Goal: Check status

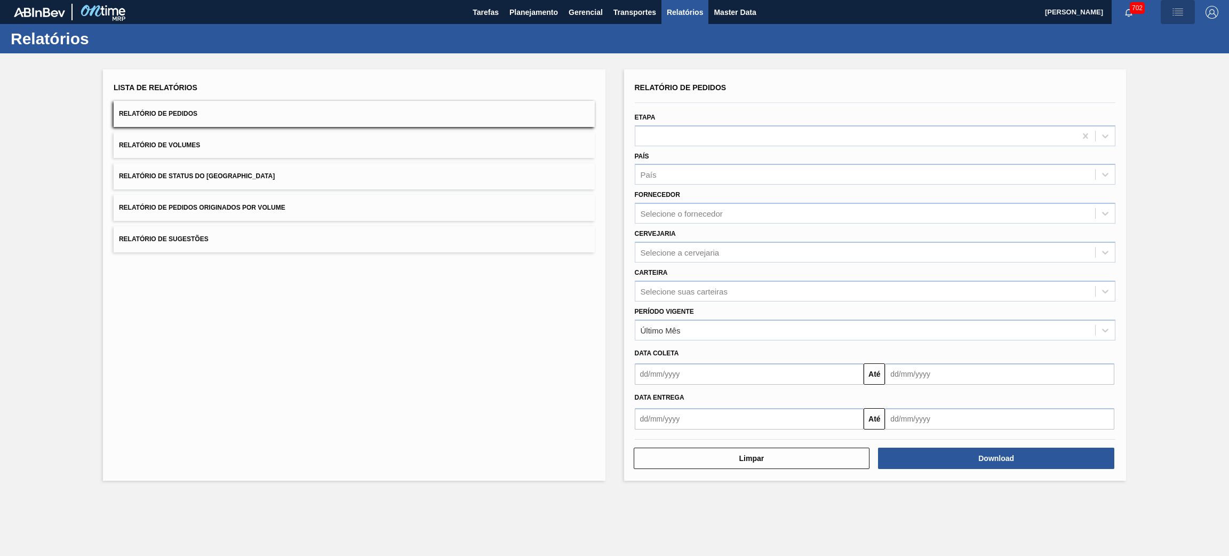
click at [1176, 9] on img "button" at bounding box center [1177, 12] width 13 height 13
click at [950, 44] on div at bounding box center [614, 278] width 1229 height 556
click at [515, 9] on span "Planejamento" at bounding box center [533, 12] width 49 height 13
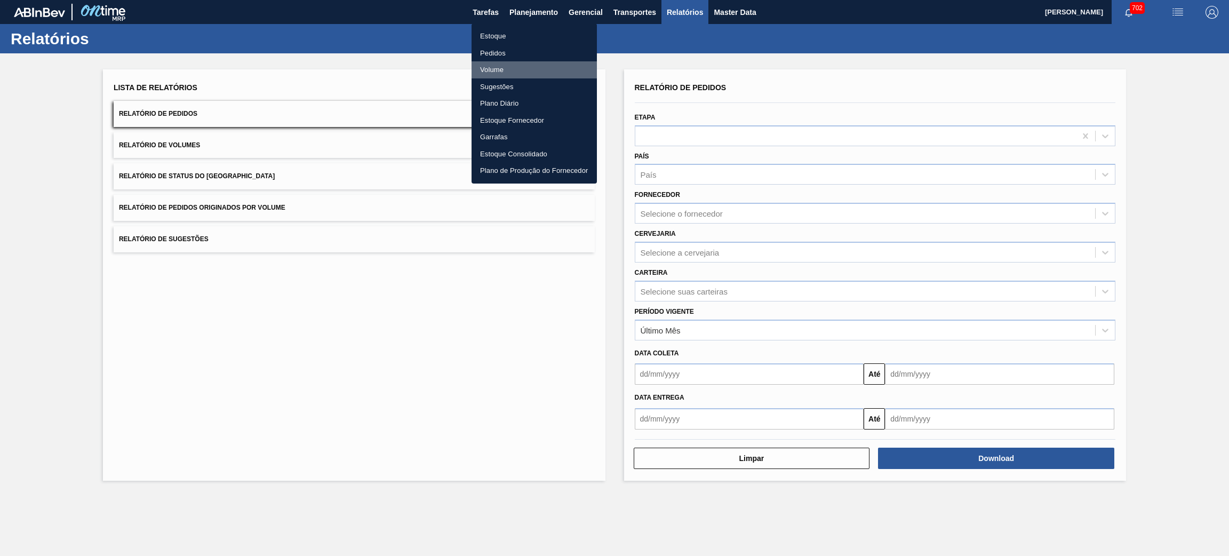
click at [494, 67] on li "Volume" at bounding box center [533, 69] width 125 height 17
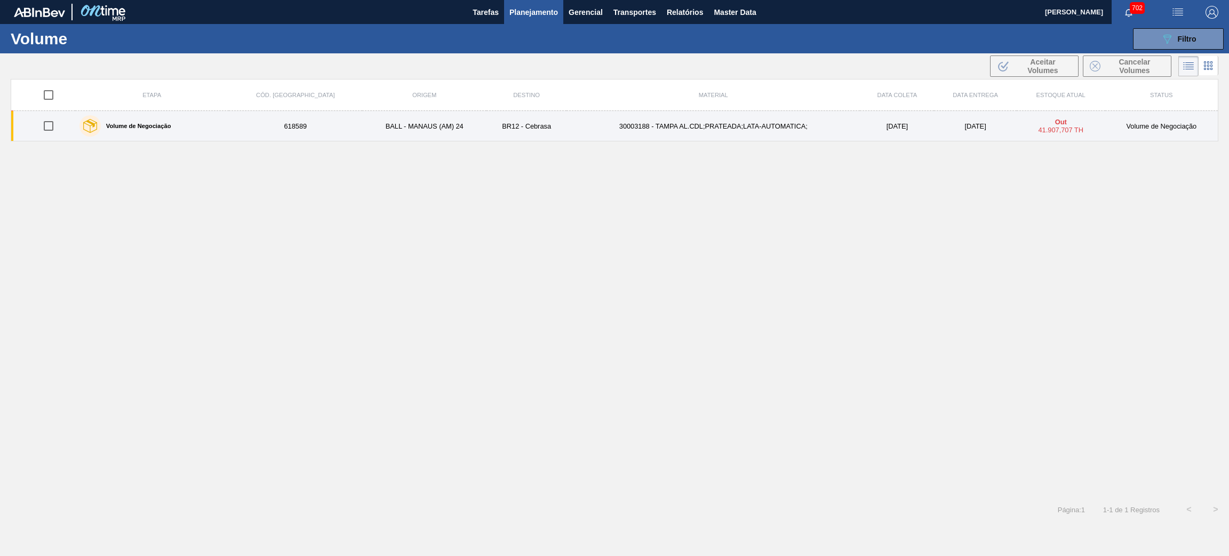
click at [439, 138] on td "BALL - MANAUS (AM) 24" at bounding box center [424, 126] width 124 height 30
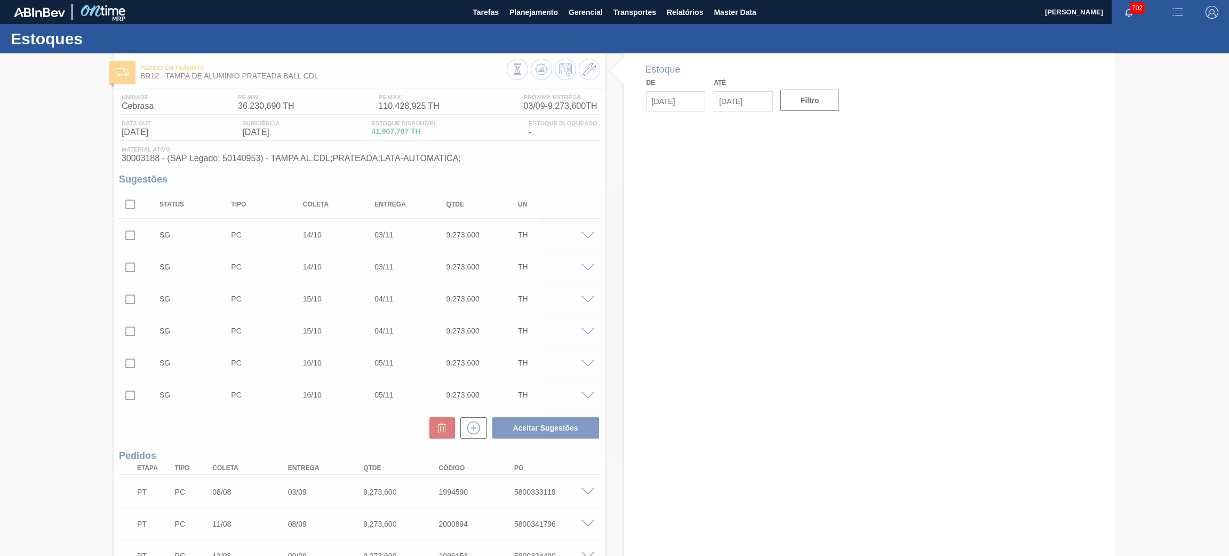
type input "[DATE]"
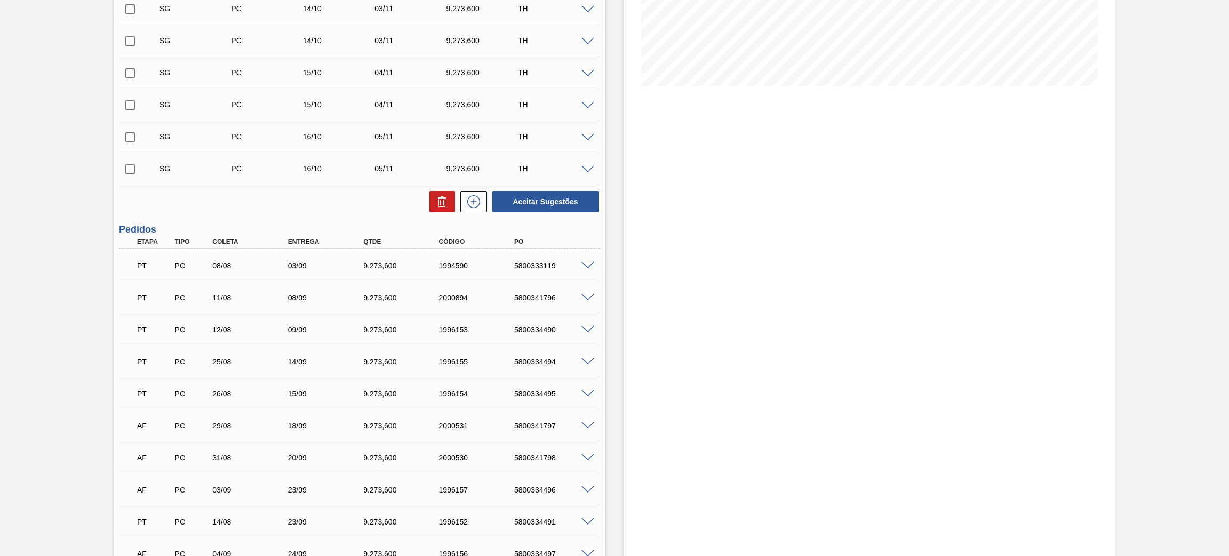
scroll to position [580, 0]
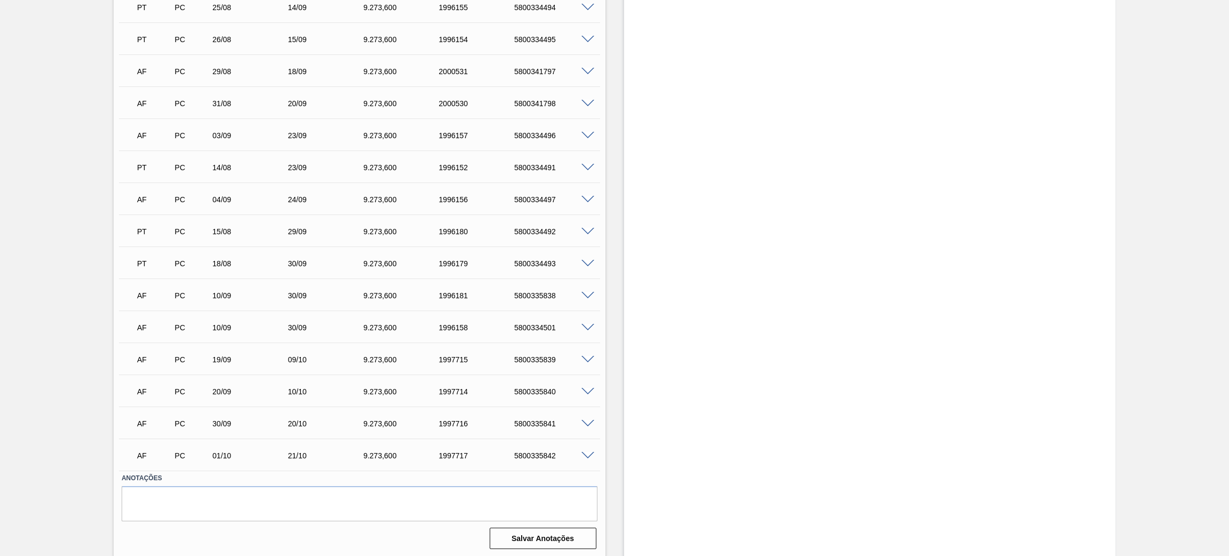
click at [585, 447] on div "AF PC 01/10 21/10 9.273,600 1997717 5800335842" at bounding box center [359, 454] width 481 height 27
click at [587, 452] on span at bounding box center [587, 456] width 13 height 8
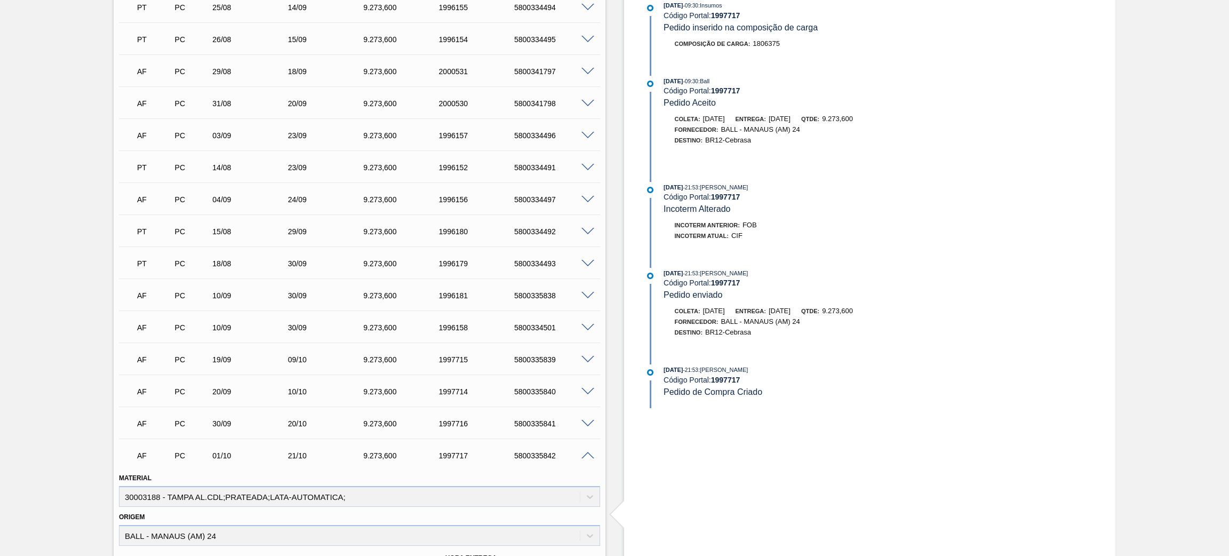
scroll to position [837, 0]
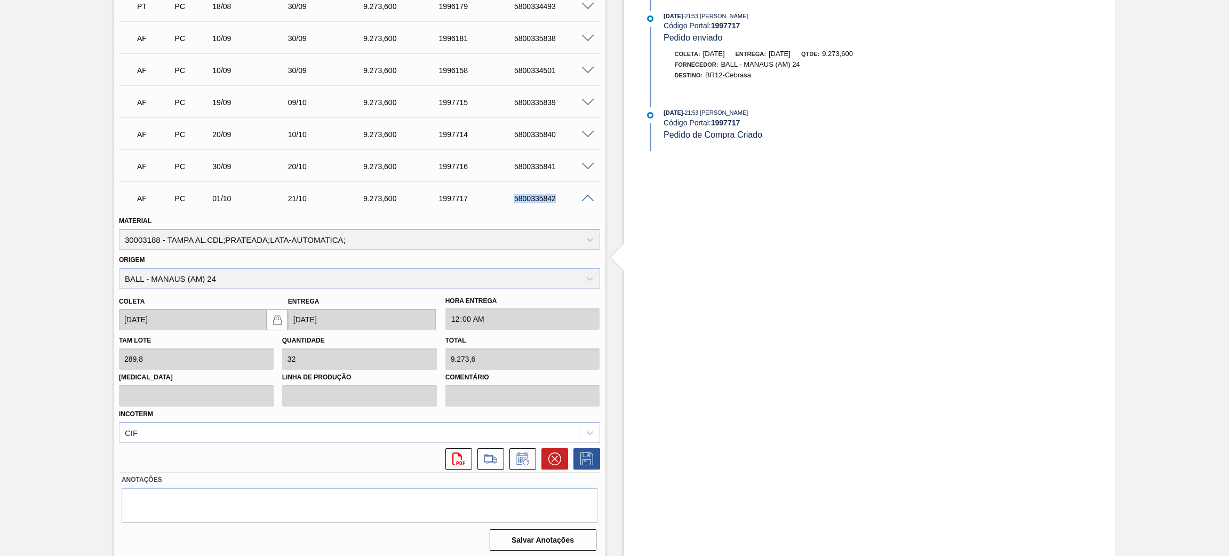
drag, startPoint x: 513, startPoint y: 195, endPoint x: 567, endPoint y: 195, distance: 54.4
click at [567, 195] on div "5800335842" at bounding box center [554, 198] width 86 height 9
click at [587, 195] on span at bounding box center [587, 199] width 13 height 8
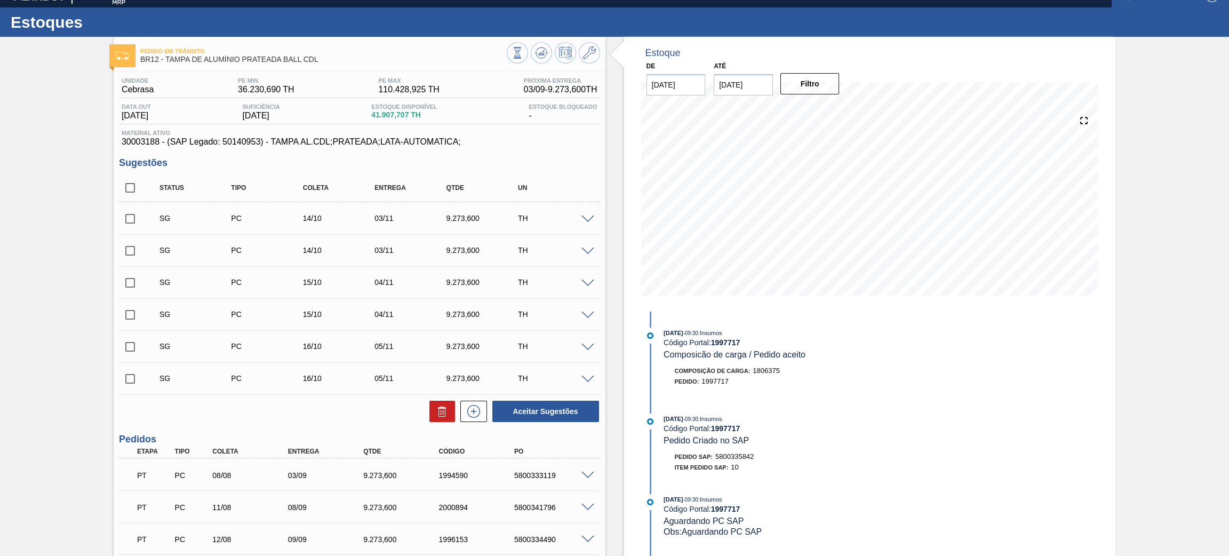
scroll to position [0, 0]
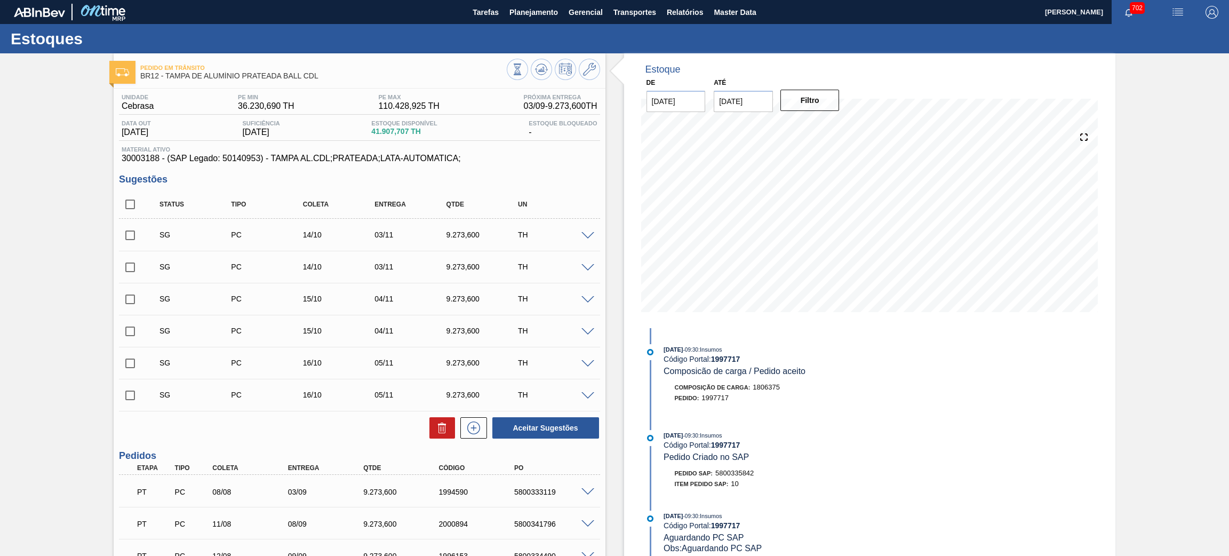
click at [119, 14] on img at bounding box center [103, 12] width 52 height 24
